Goal: Task Accomplishment & Management: Manage account settings

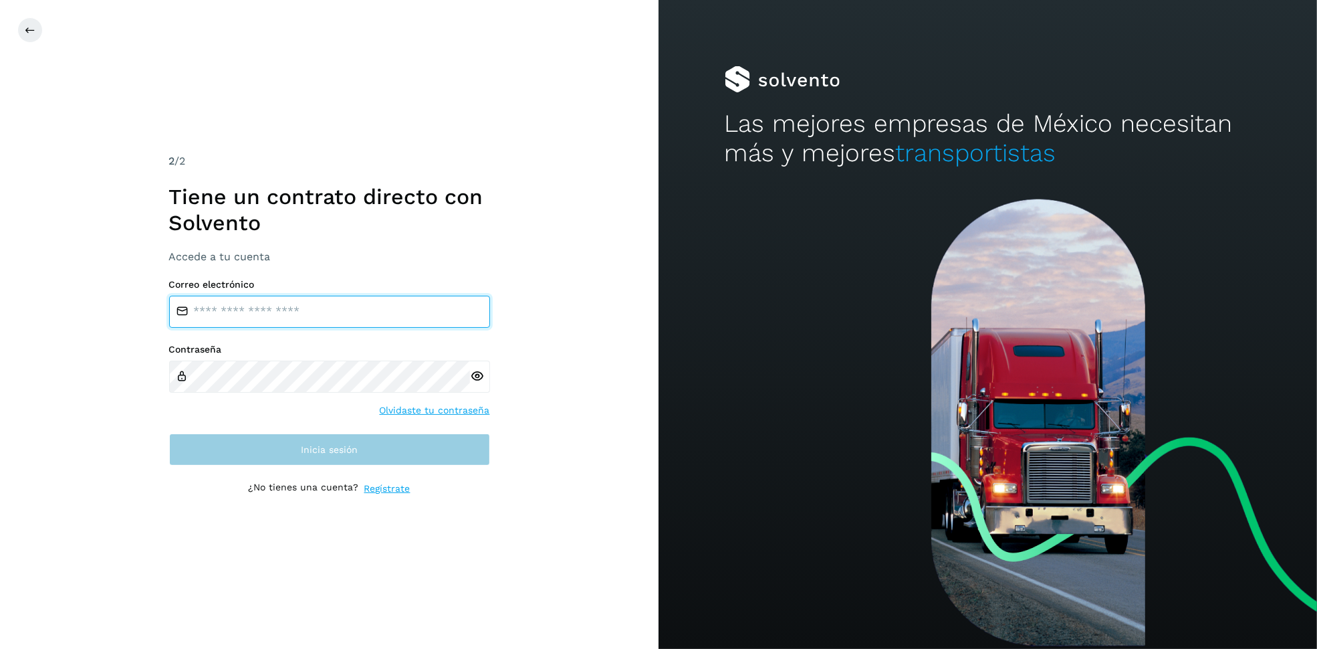
type input "**********"
click at [344, 445] on span "Inicia sesión" at bounding box center [329, 449] width 57 height 9
